Goal: Information Seeking & Learning: Learn about a topic

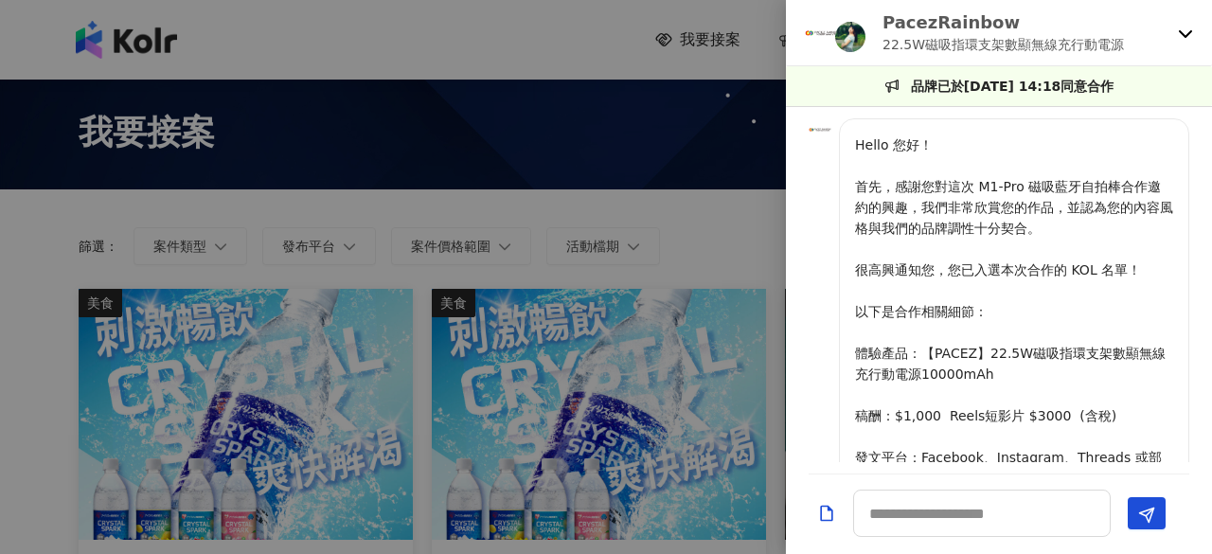
scroll to position [1413, 0]
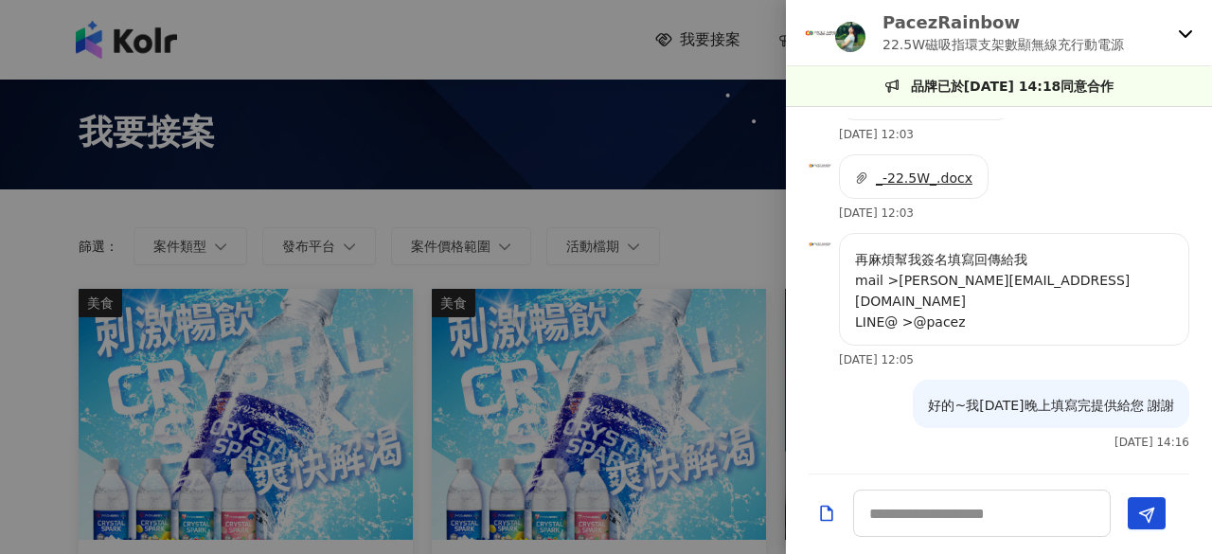
click at [1193, 34] on div "PacezRainbow 22.5W磁吸指環支架數顯無線充行動電源" at bounding box center [999, 33] width 426 height 66
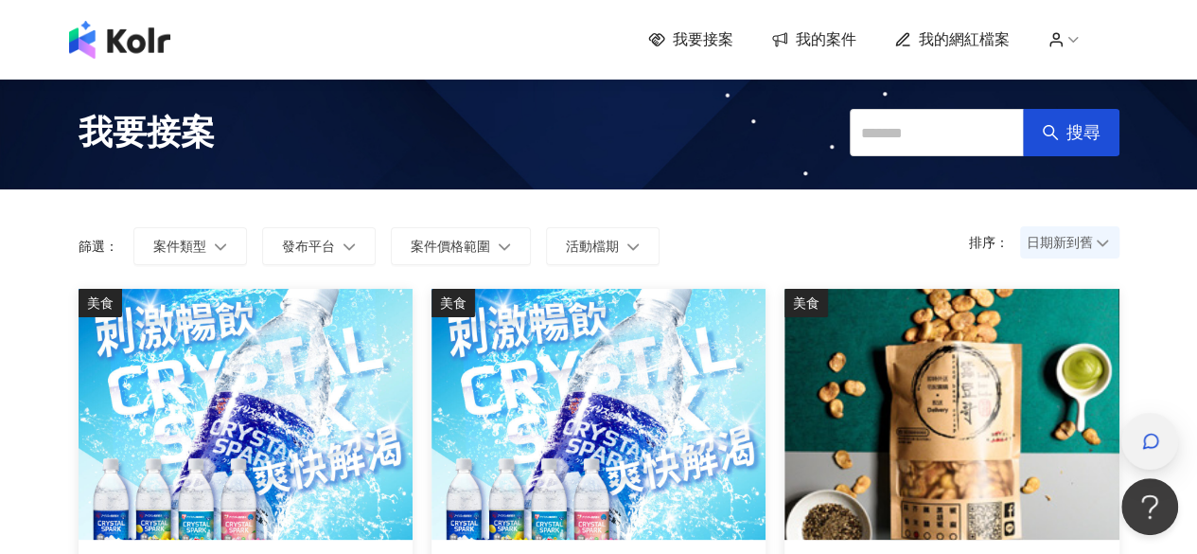
click at [1143, 459] on div "button" at bounding box center [1150, 441] width 25 height 43
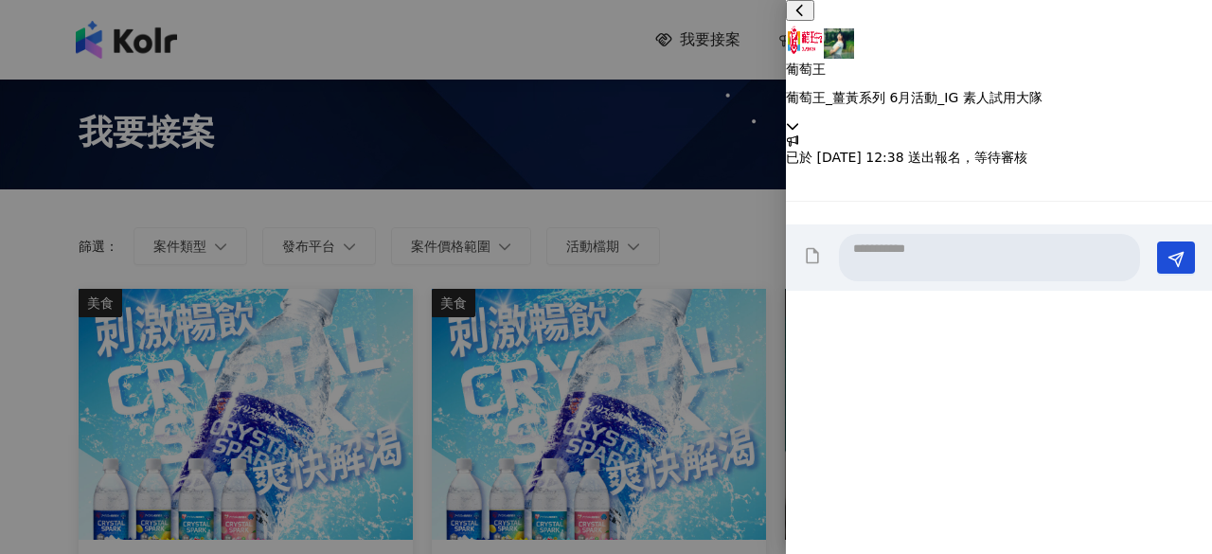
click at [1187, 45] on div "葡萄王 葡萄王_薑黃系列 6月活動_IG 素人試用大隊" at bounding box center [999, 66] width 426 height 133
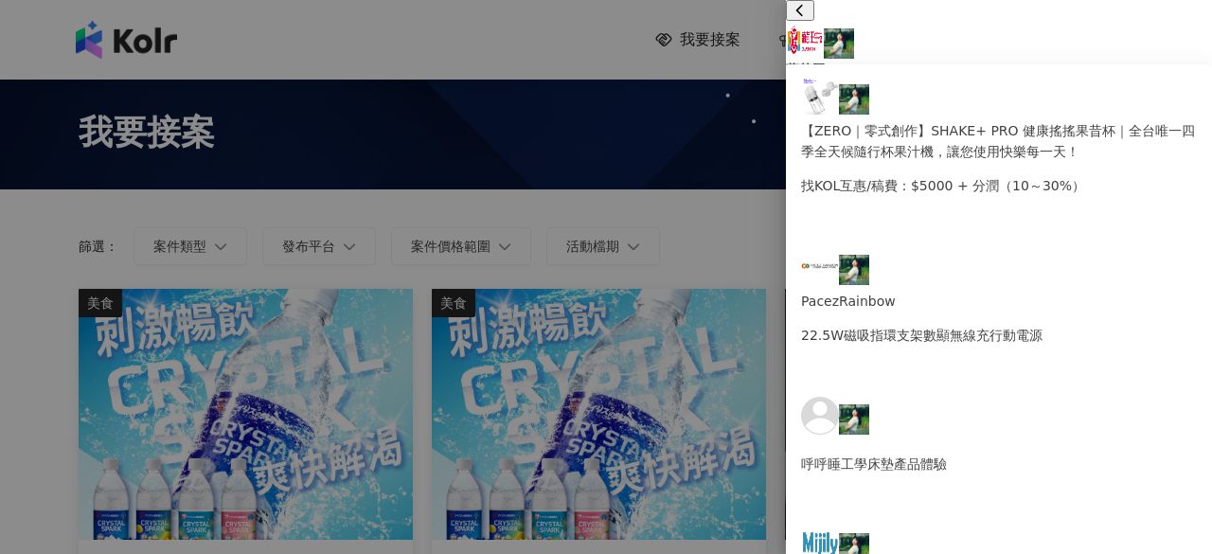
click at [799, 119] on icon at bounding box center [792, 125] width 13 height 13
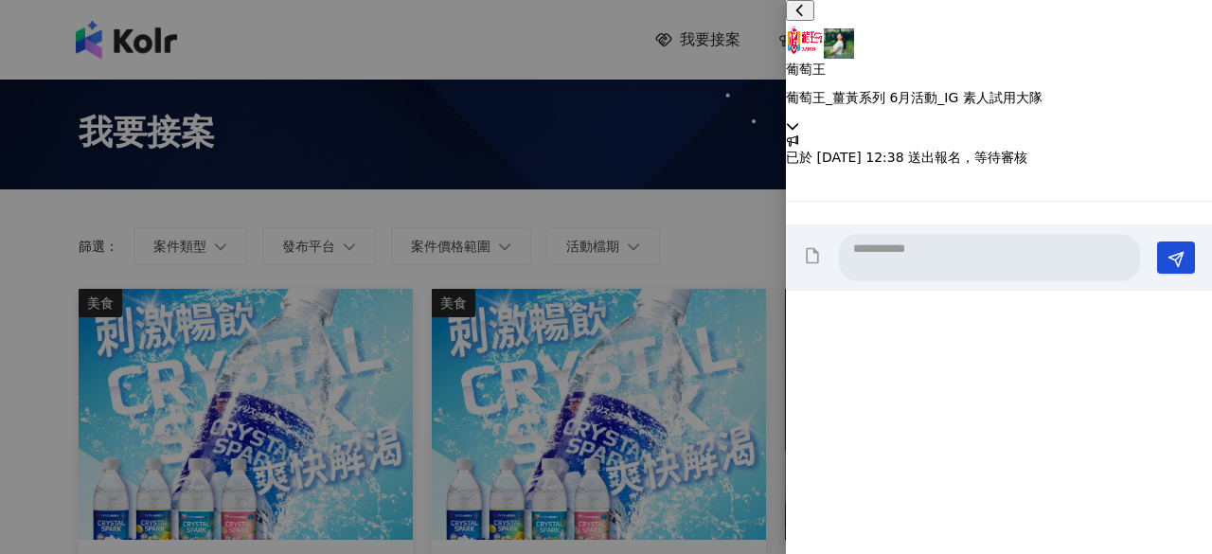
click at [1176, 39] on div "葡萄王 葡萄王_薑黃系列 6月活動_IG 素人試用大隊" at bounding box center [999, 66] width 426 height 133
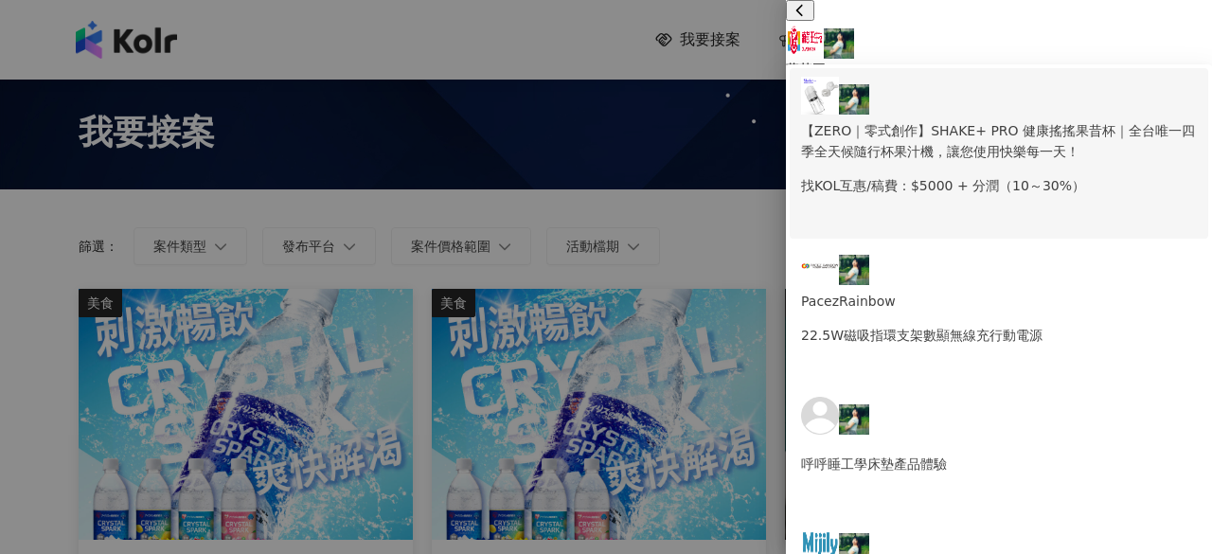
click at [1096, 175] on p "找KOL互惠/稿費：$5000 + 分潤（10～30%）" at bounding box center [999, 185] width 396 height 21
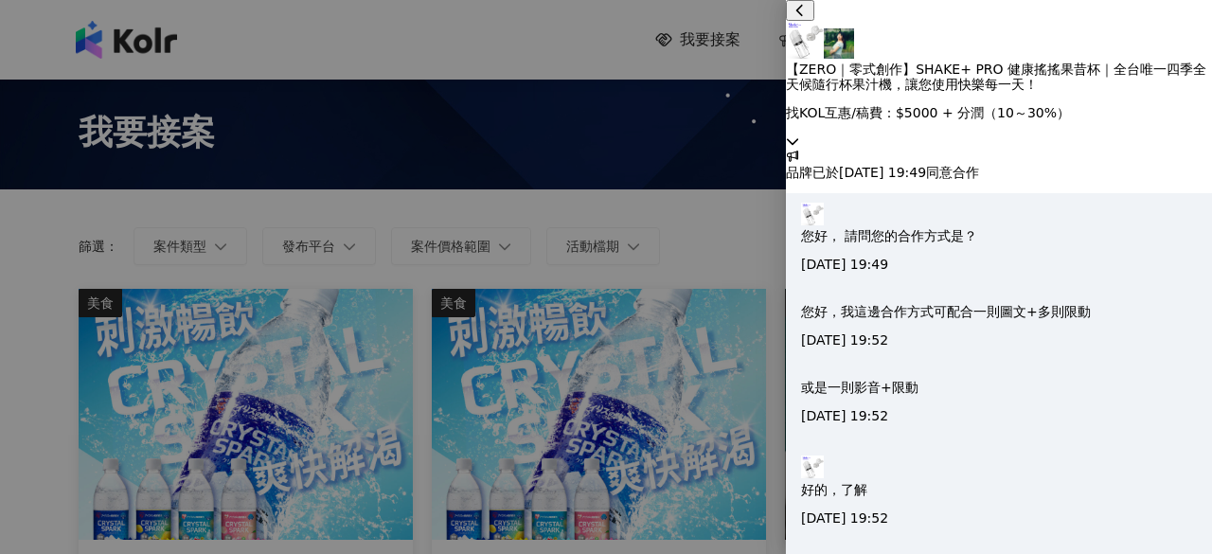
scroll to position [818, 0]
click at [799, 134] on icon at bounding box center [792, 140] width 13 height 13
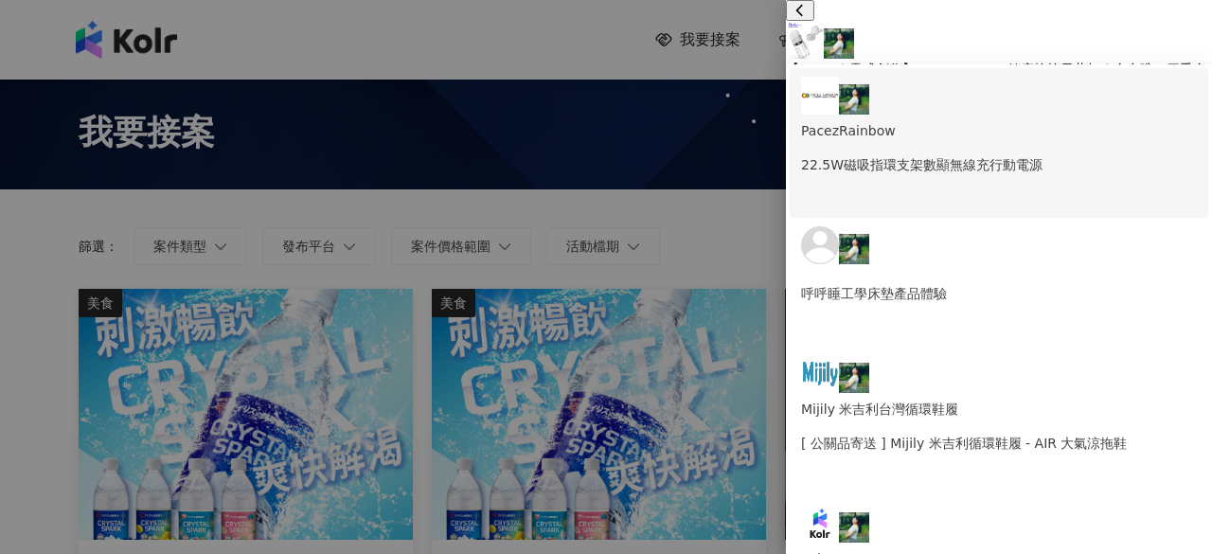
click at [1005, 154] on p "22.5W磁吸指環支架數顯無線充行動電源" at bounding box center [999, 164] width 396 height 21
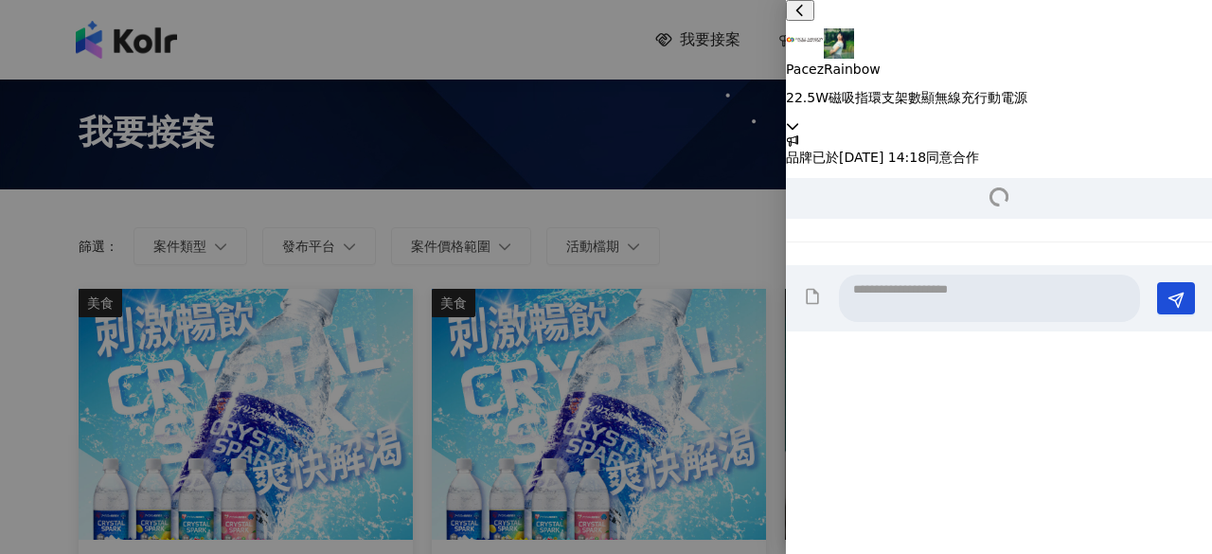
scroll to position [1413, 0]
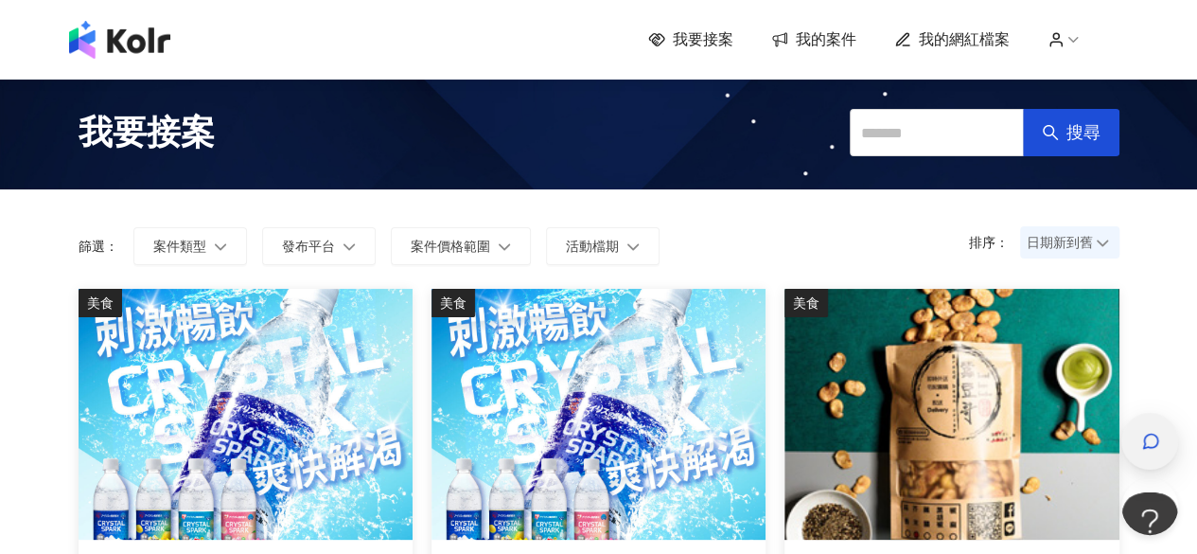
click at [1164, 440] on div "button" at bounding box center [1150, 441] width 57 height 57
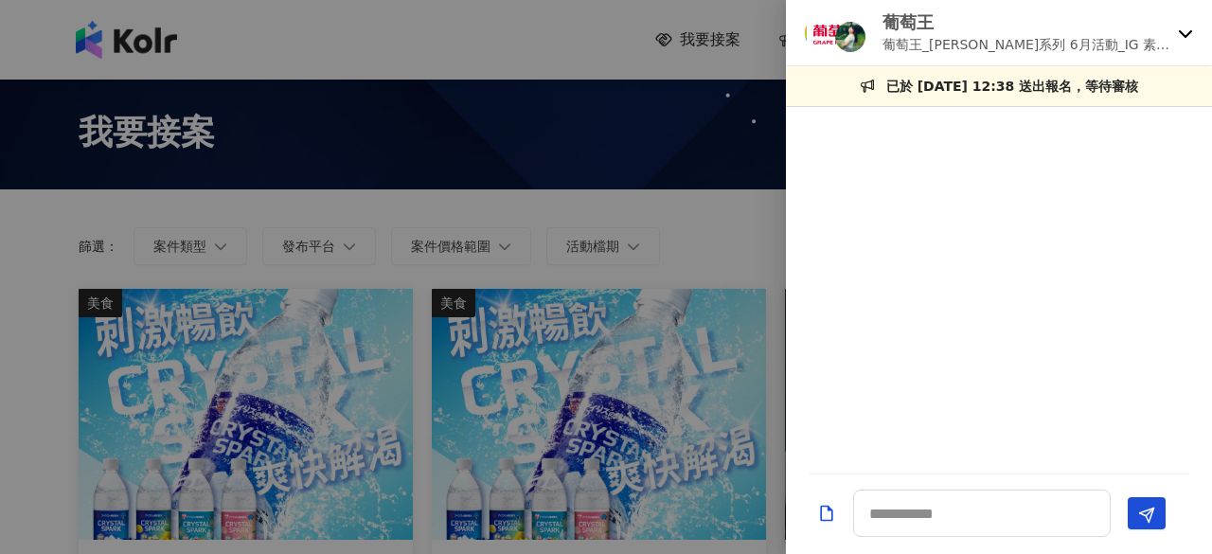
click at [1181, 38] on icon at bounding box center [1185, 33] width 15 height 15
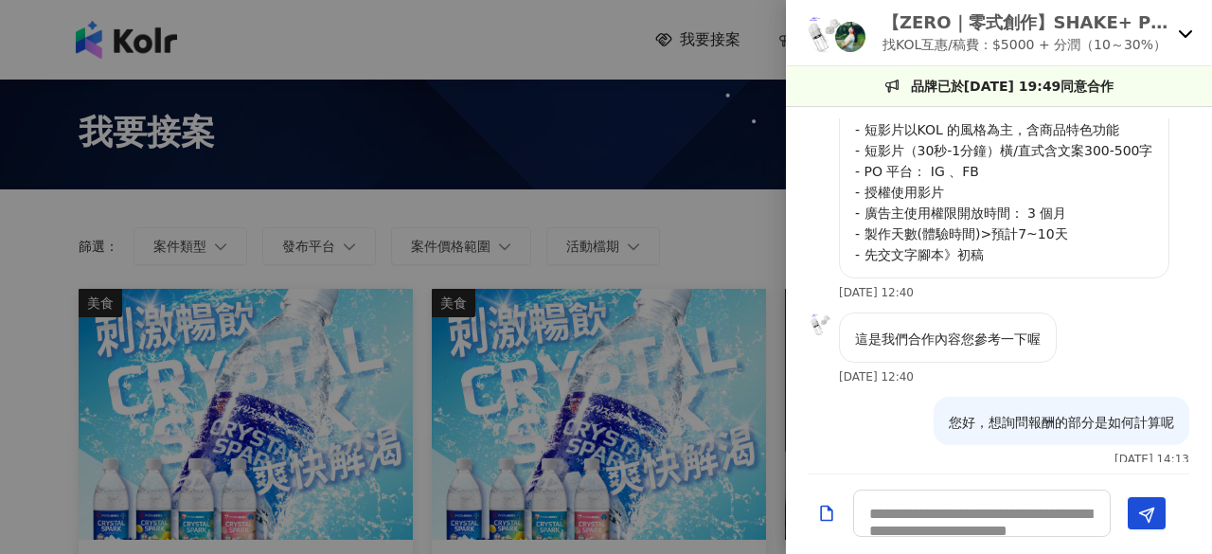
scroll to position [817, 0]
